Goal: Transaction & Acquisition: Purchase product/service

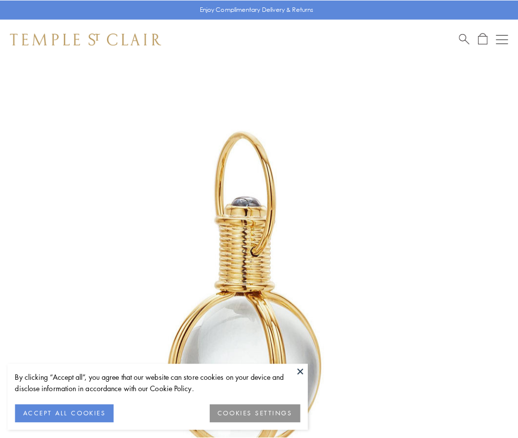
scroll to position [258, 0]
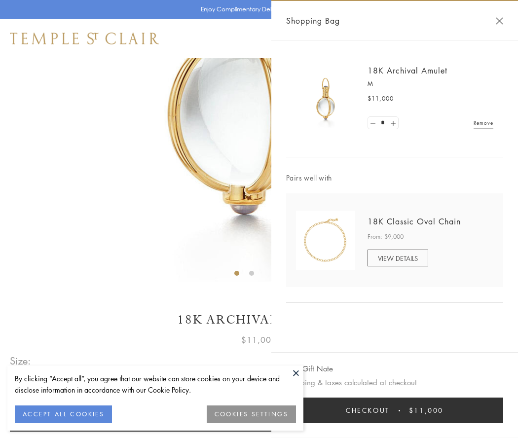
click at [395, 410] on button "Checkout $11,000" at bounding box center [394, 411] width 217 height 26
